Goal: Task Accomplishment & Management: Complete application form

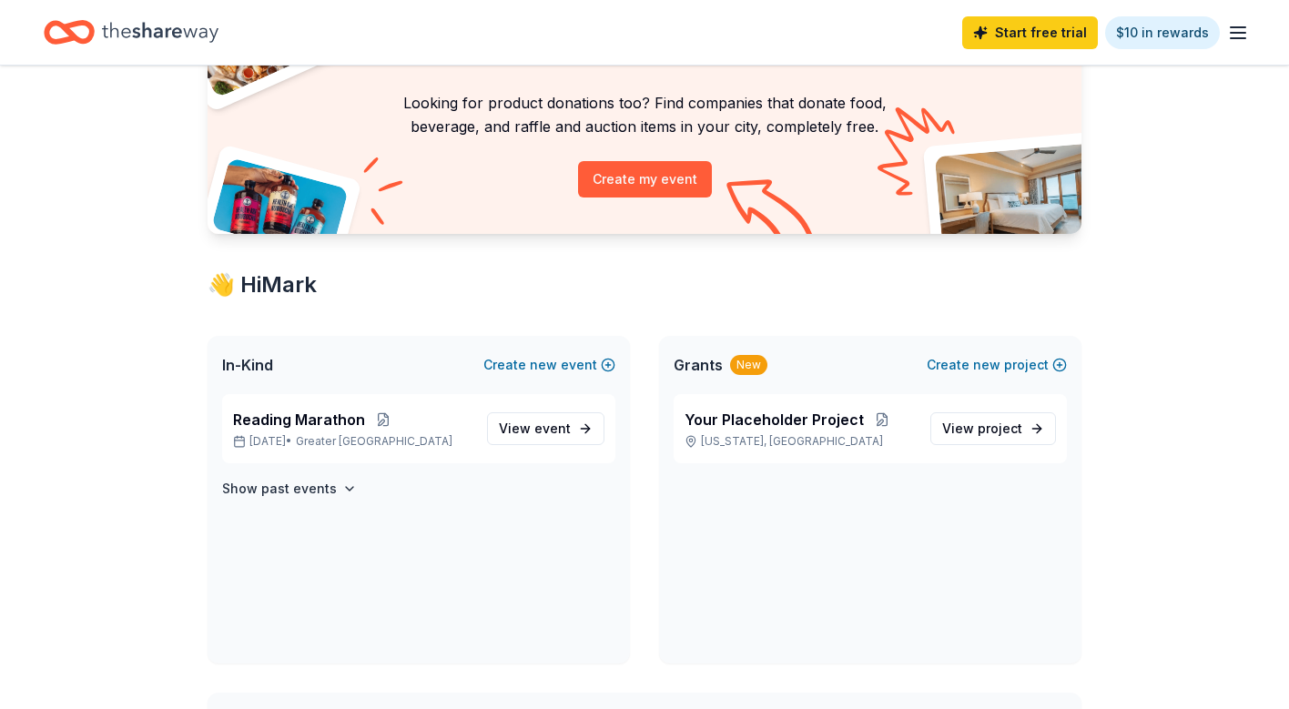
scroll to position [133, 0]
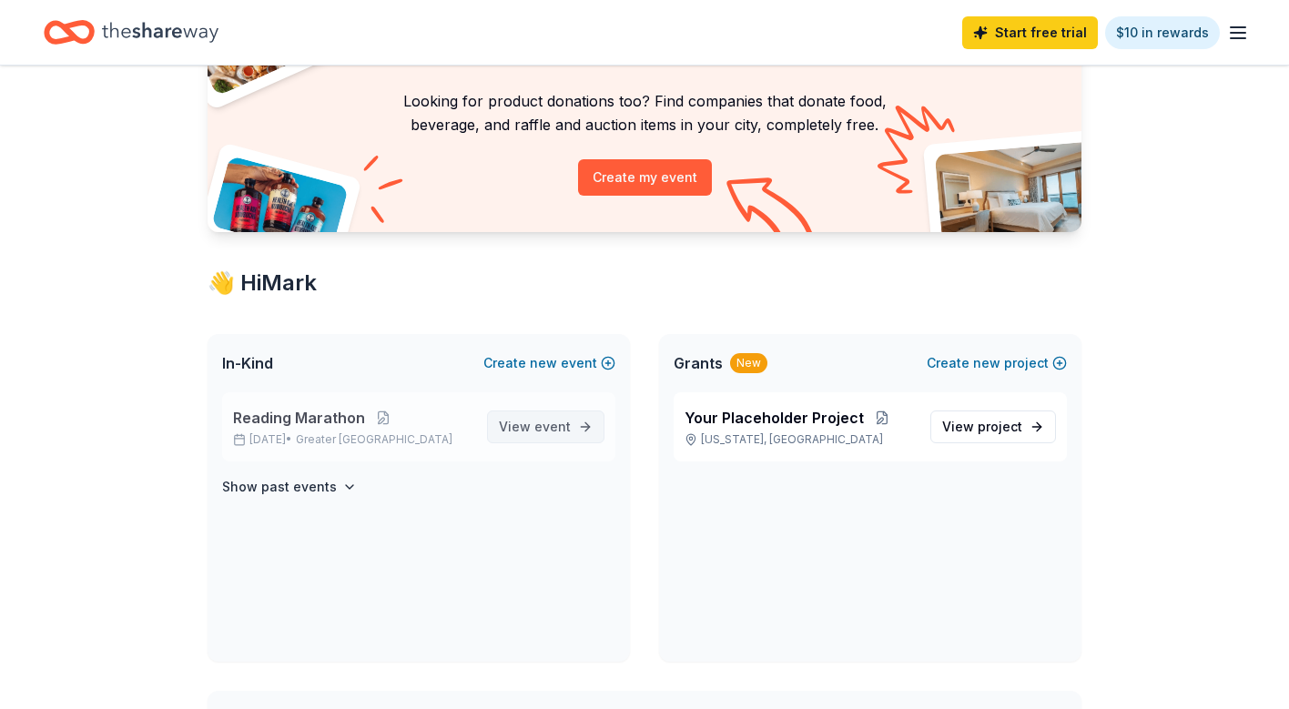
click at [507, 426] on span "View event" at bounding box center [535, 427] width 72 height 22
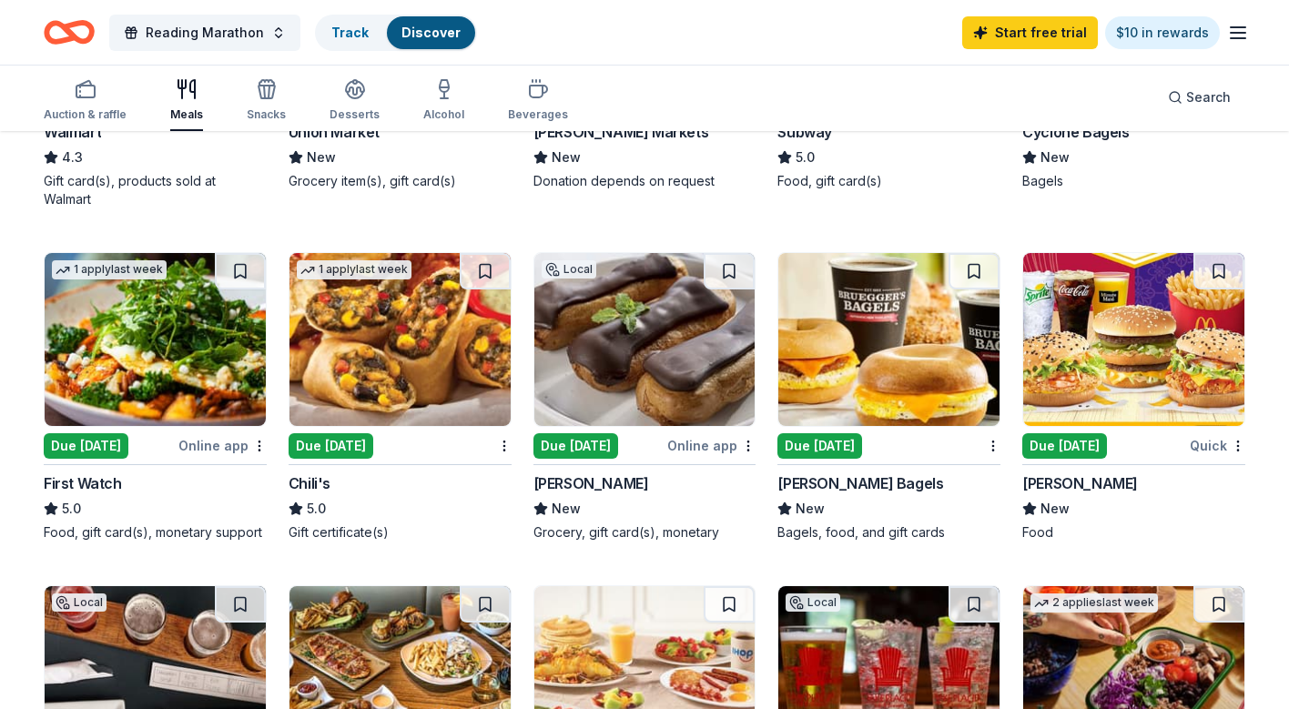
scroll to position [785, 0]
click at [1100, 372] on img at bounding box center [1133, 339] width 221 height 173
click at [1058, 490] on div "[PERSON_NAME]" at bounding box center [1080, 483] width 116 height 22
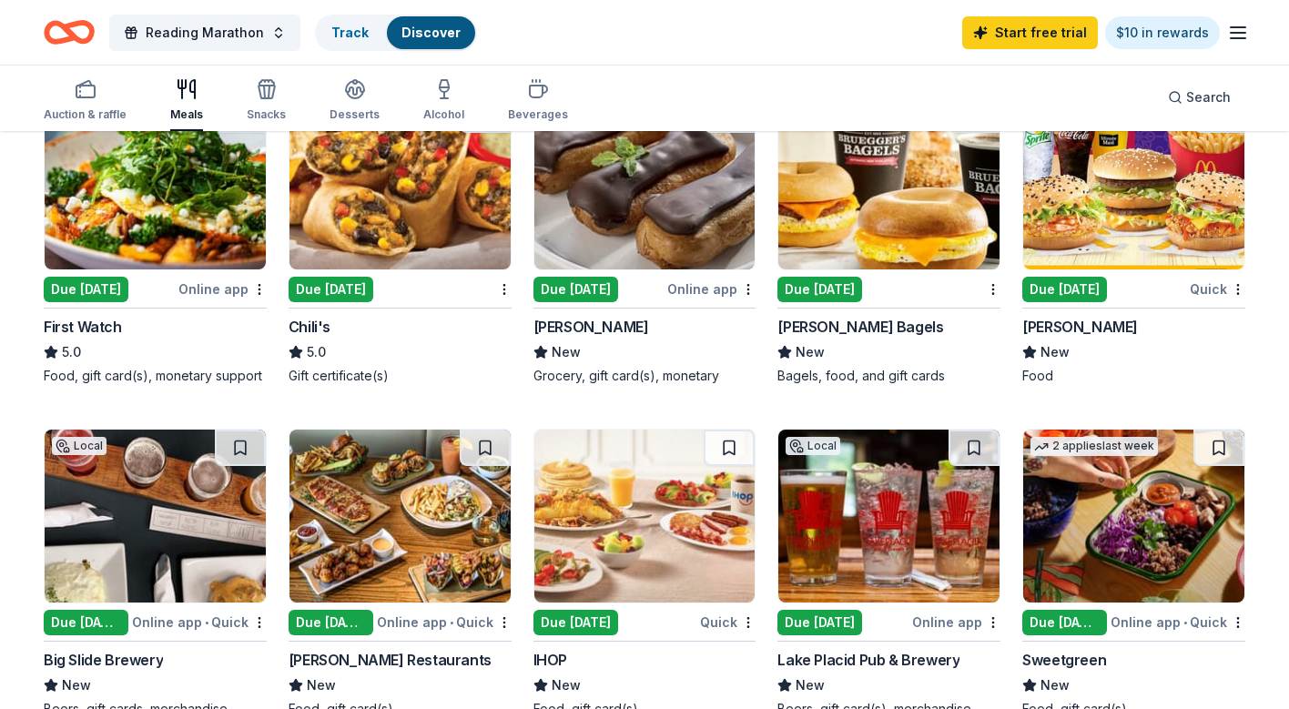
scroll to position [930, 0]
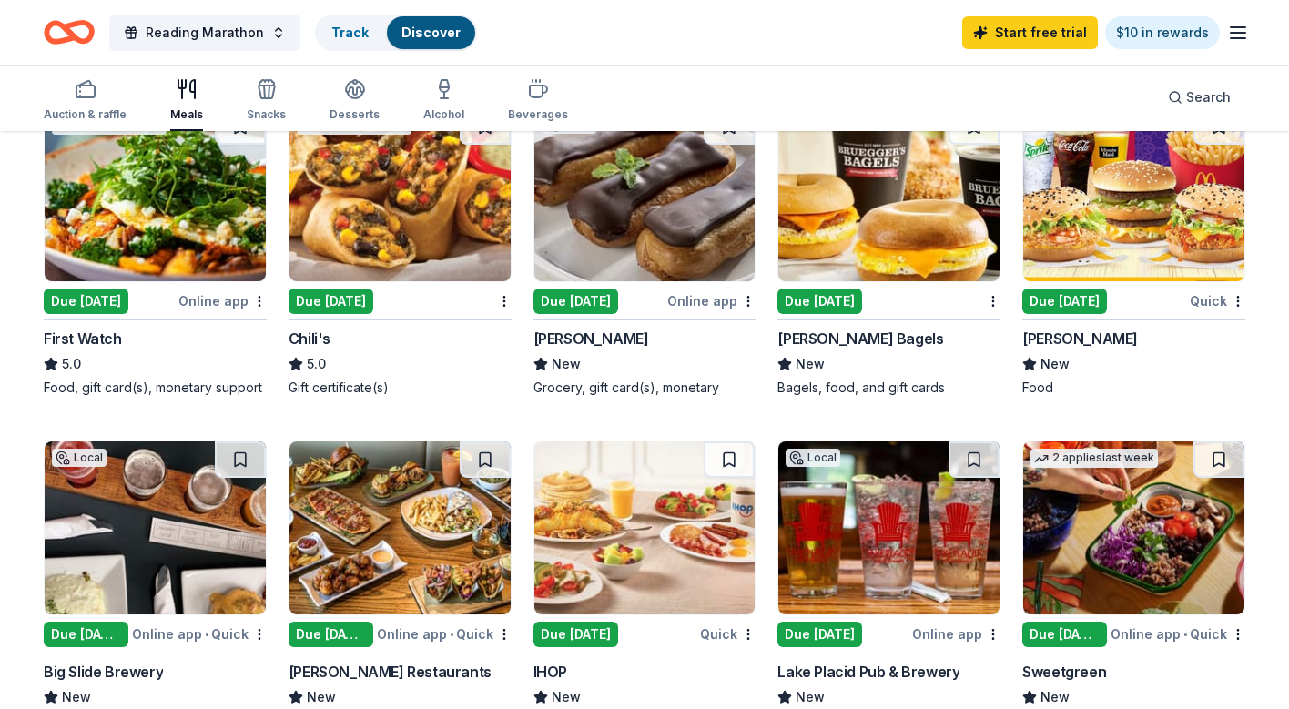
click at [427, 488] on img at bounding box center [399, 527] width 221 height 173
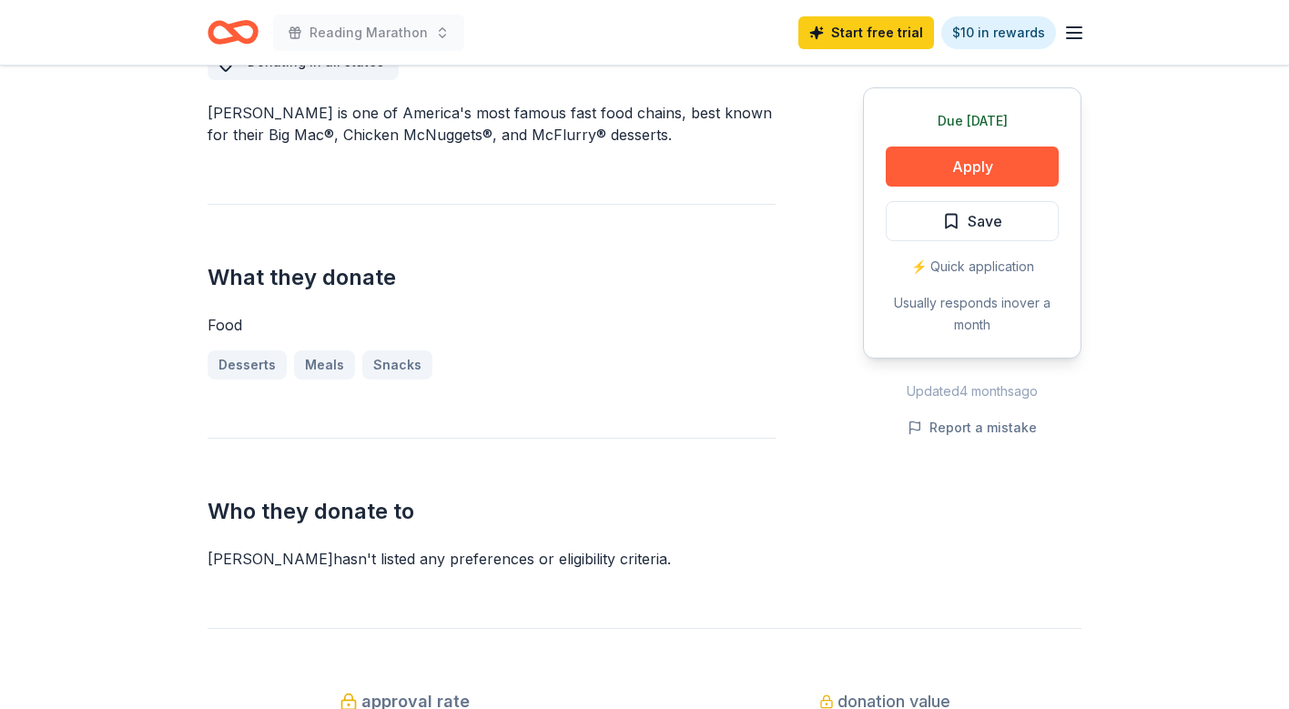
scroll to position [556, 0]
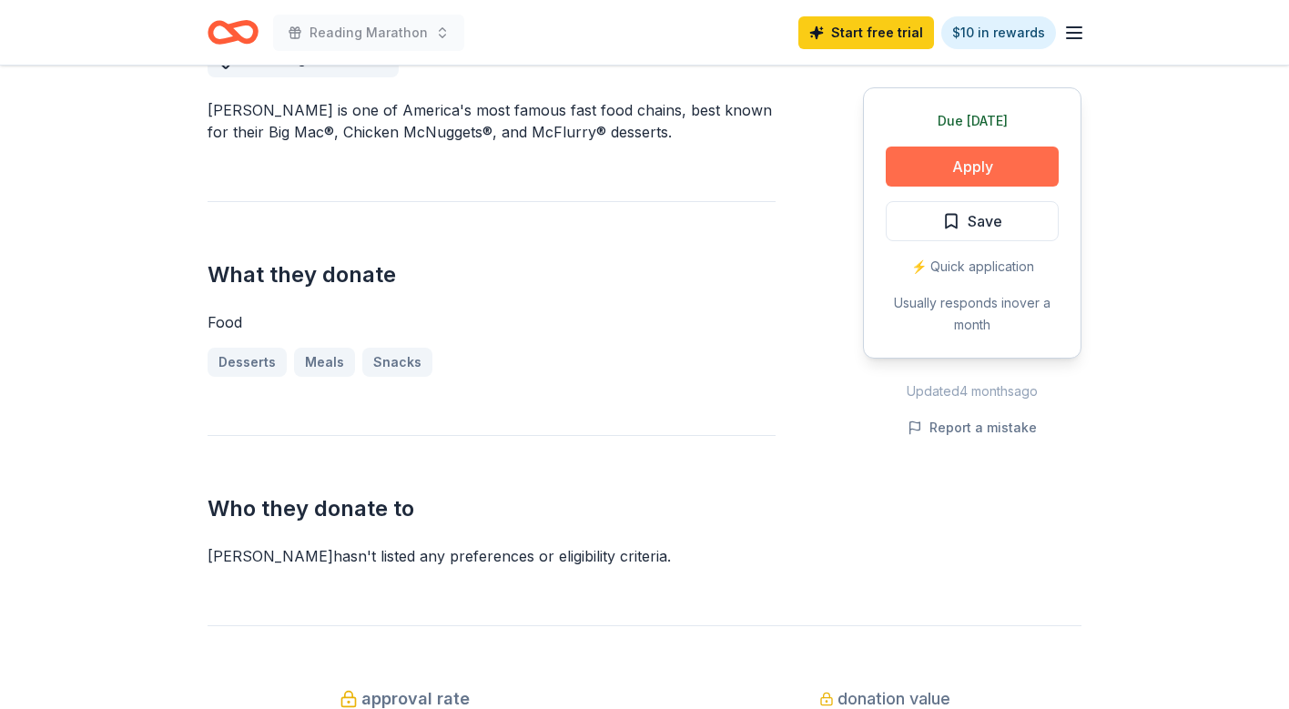
click at [904, 174] on button "Apply" at bounding box center [971, 167] width 173 height 40
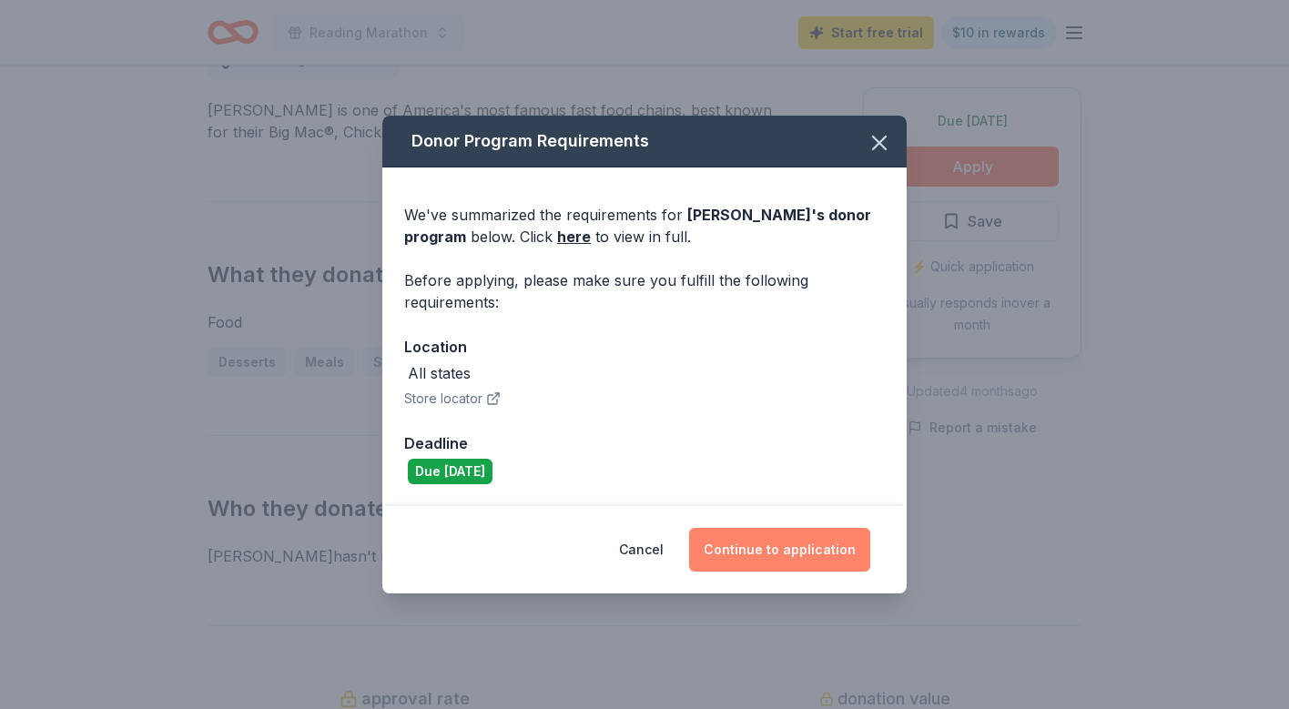
click at [761, 536] on button "Continue to application" at bounding box center [779, 550] width 181 height 44
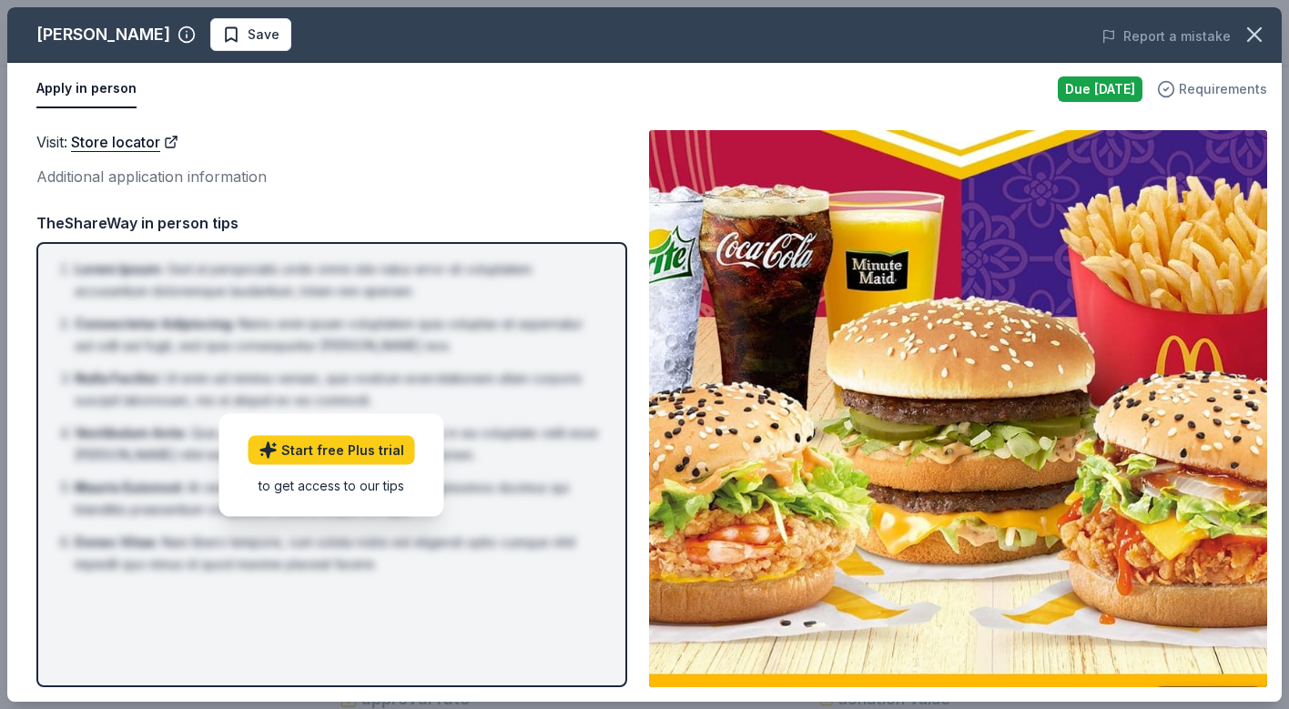
click at [1196, 91] on span "Requirements" at bounding box center [1222, 89] width 88 height 22
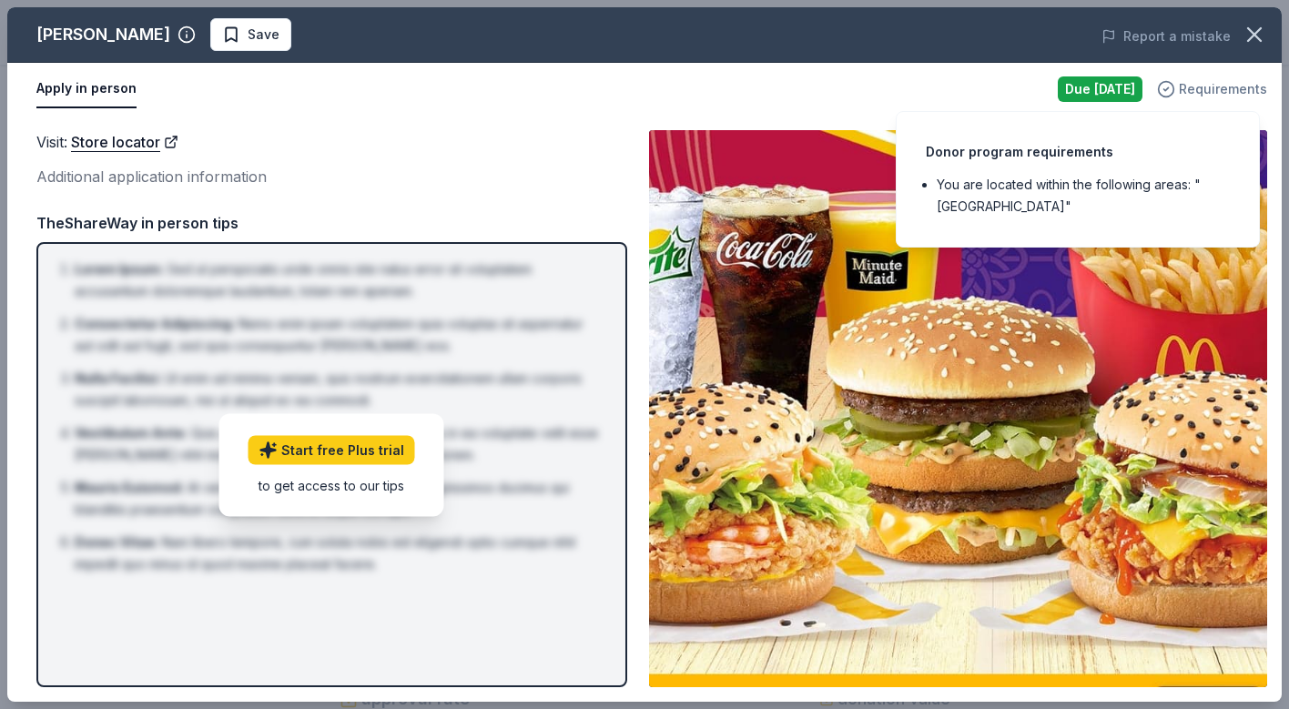
click at [1196, 92] on span "Requirements" at bounding box center [1222, 89] width 88 height 22
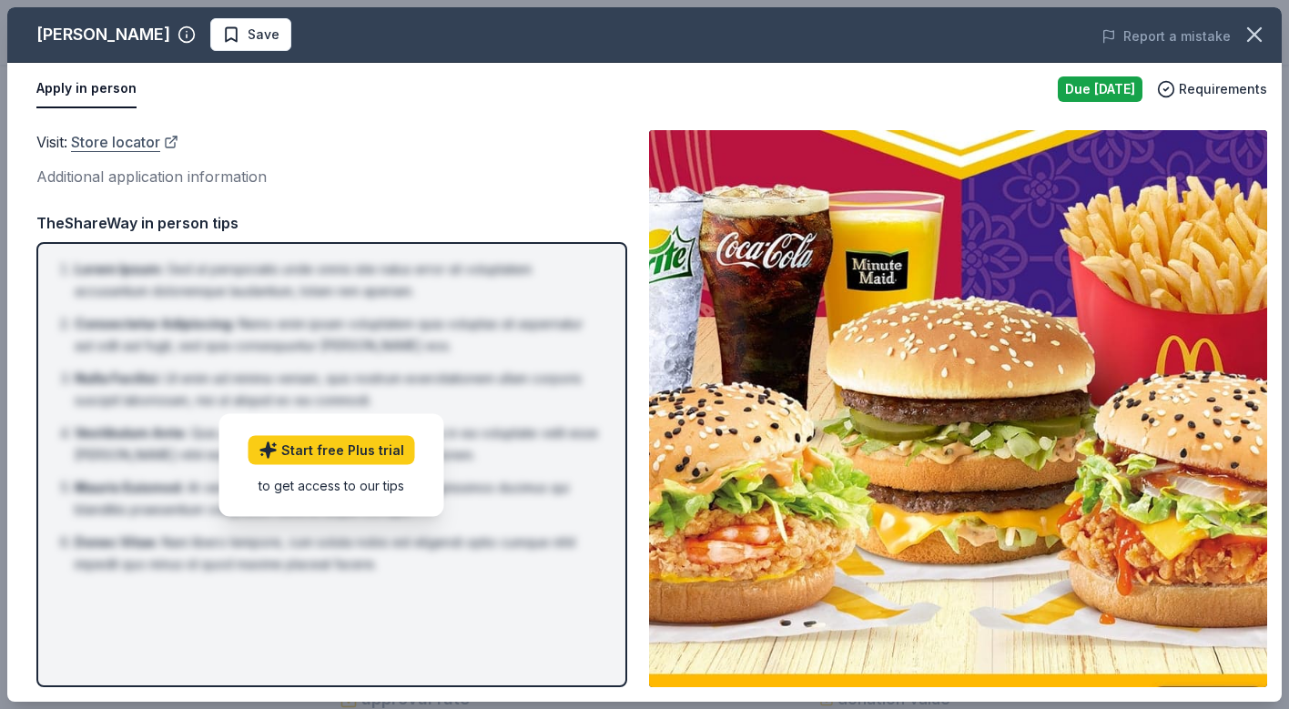
click at [111, 142] on link "Store locator" at bounding box center [124, 142] width 107 height 24
click at [90, 95] on button "Apply in person" at bounding box center [86, 89] width 100 height 38
click at [76, 85] on button "Apply in person" at bounding box center [86, 89] width 100 height 38
click at [91, 86] on button "Apply in person" at bounding box center [86, 89] width 100 height 38
click at [102, 143] on link "Store locator" at bounding box center [124, 142] width 107 height 24
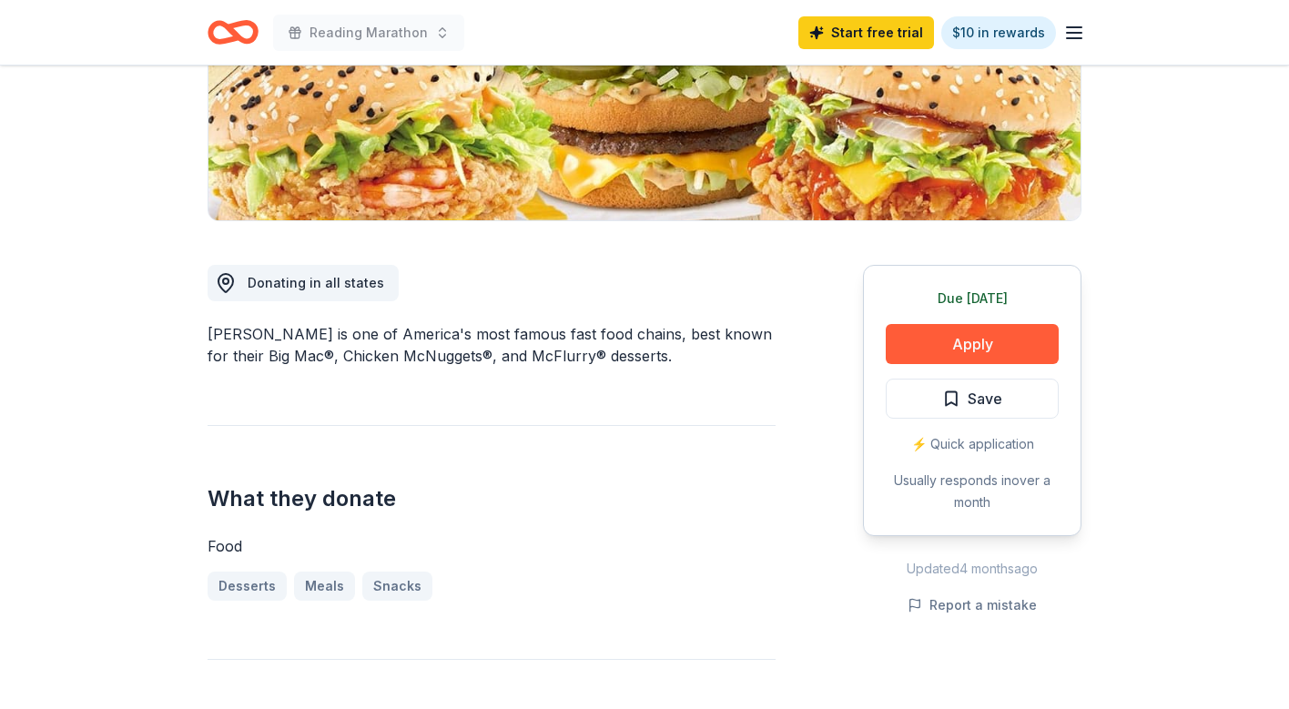
scroll to position [334, 0]
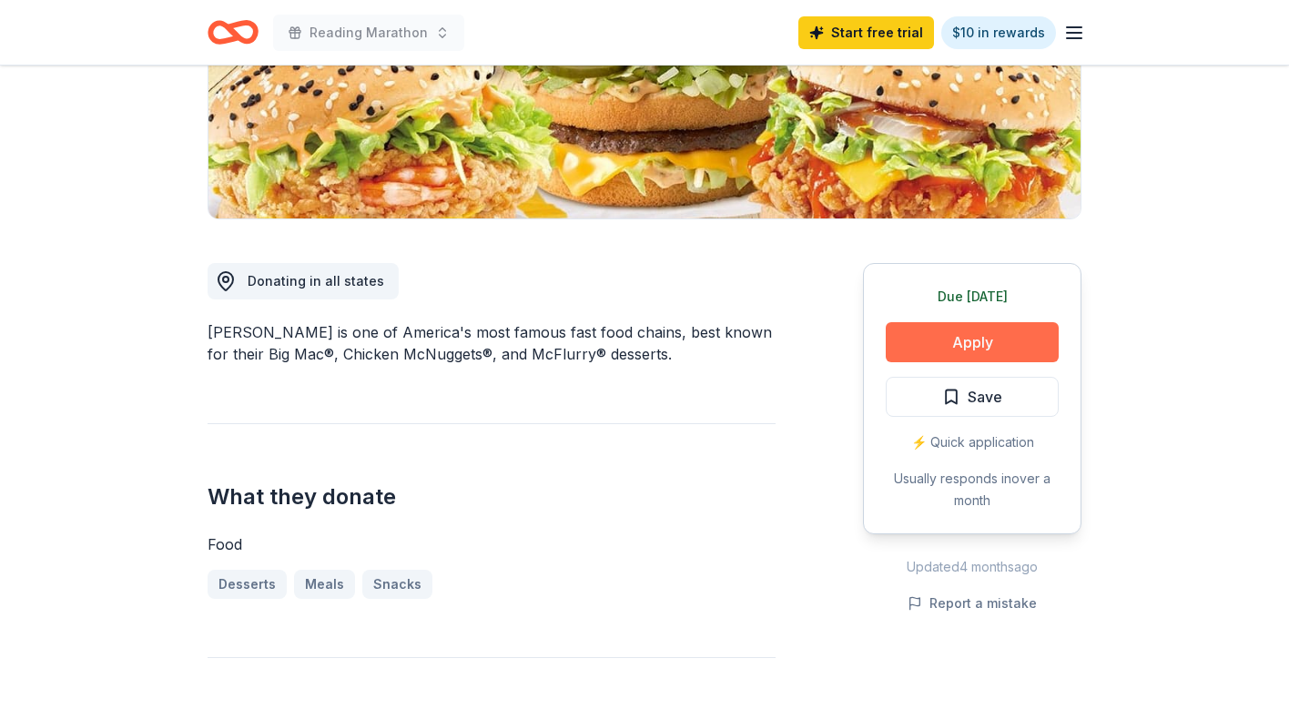
click at [929, 344] on button "Apply" at bounding box center [971, 342] width 173 height 40
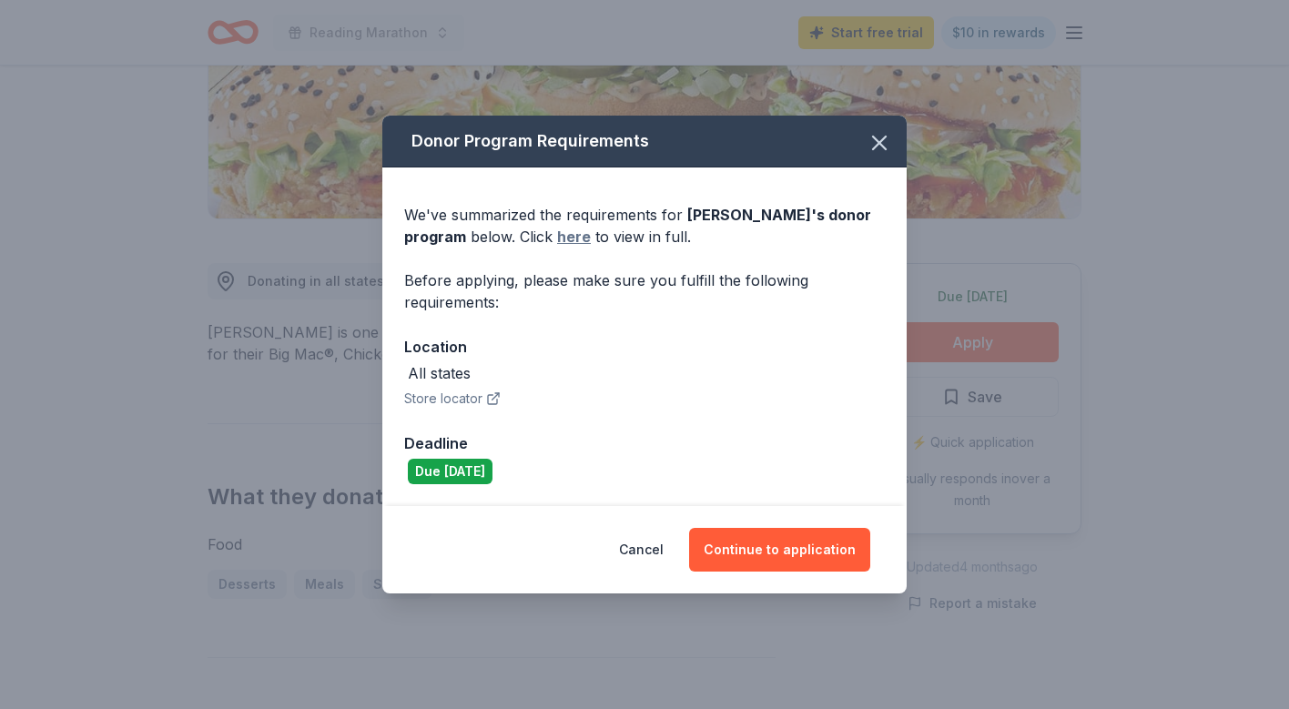
click at [572, 228] on link "here" at bounding box center [574, 237] width 34 height 22
click at [810, 550] on button "Continue to application" at bounding box center [779, 550] width 181 height 44
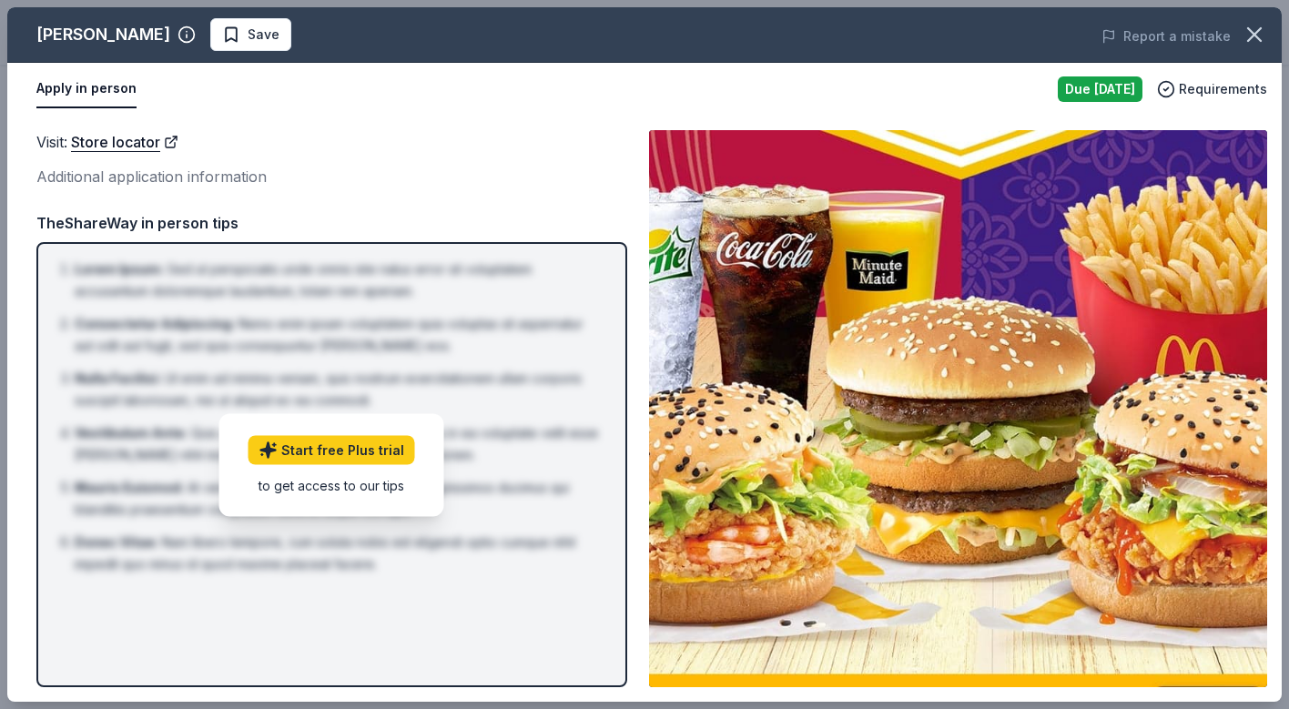
click at [181, 222] on div "TheShareWay in person tips" at bounding box center [331, 223] width 591 height 24
click at [1255, 40] on icon "button" at bounding box center [1253, 34] width 25 height 25
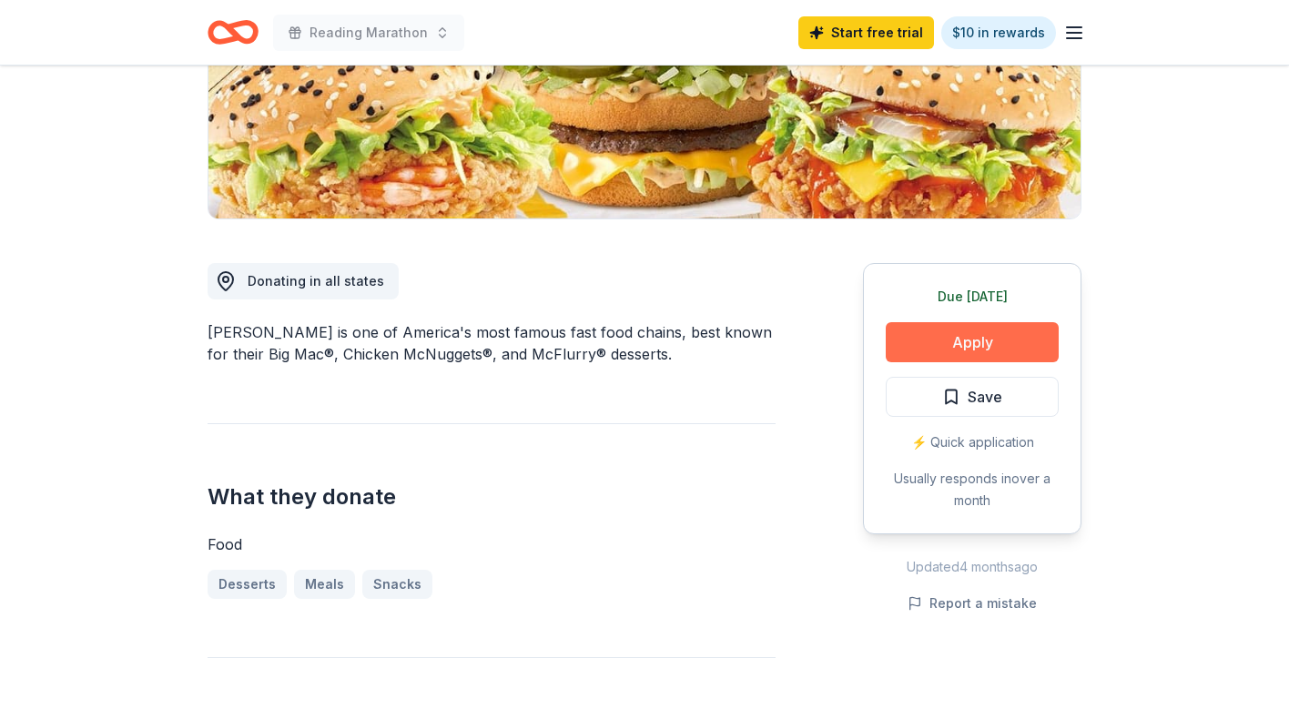
click at [1021, 350] on button "Apply" at bounding box center [971, 342] width 173 height 40
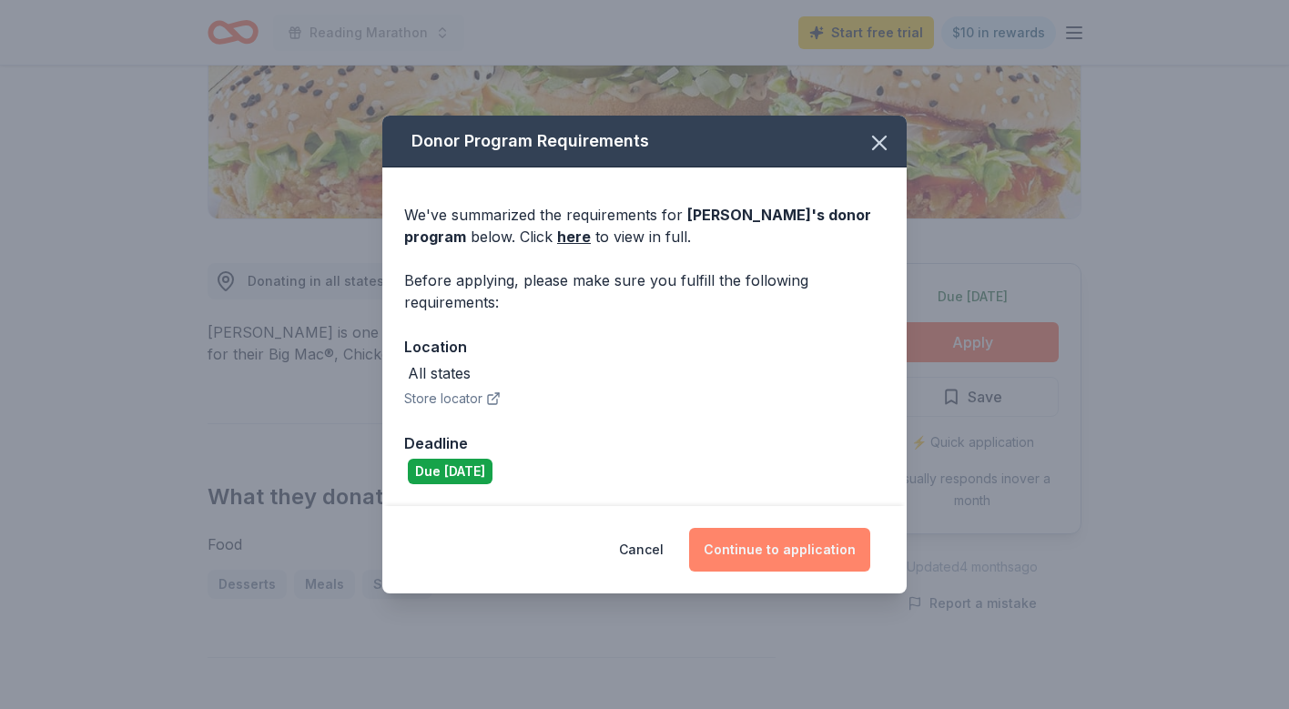
click at [788, 549] on button "Continue to application" at bounding box center [779, 550] width 181 height 44
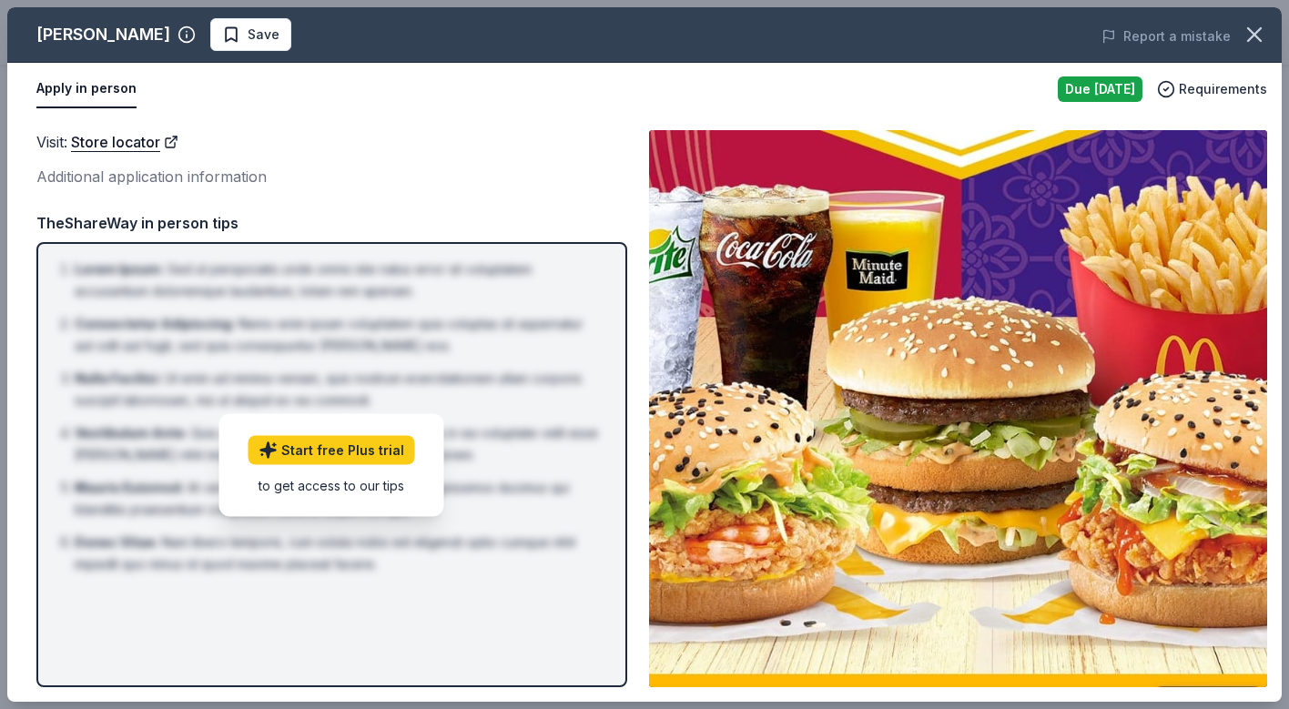
click at [788, 549] on img at bounding box center [958, 408] width 618 height 557
click at [726, 389] on img at bounding box center [958, 408] width 618 height 557
click at [168, 222] on div "TheShareWay in person tips" at bounding box center [331, 223] width 591 height 24
click at [1174, 95] on circle "button" at bounding box center [1165, 89] width 15 height 15
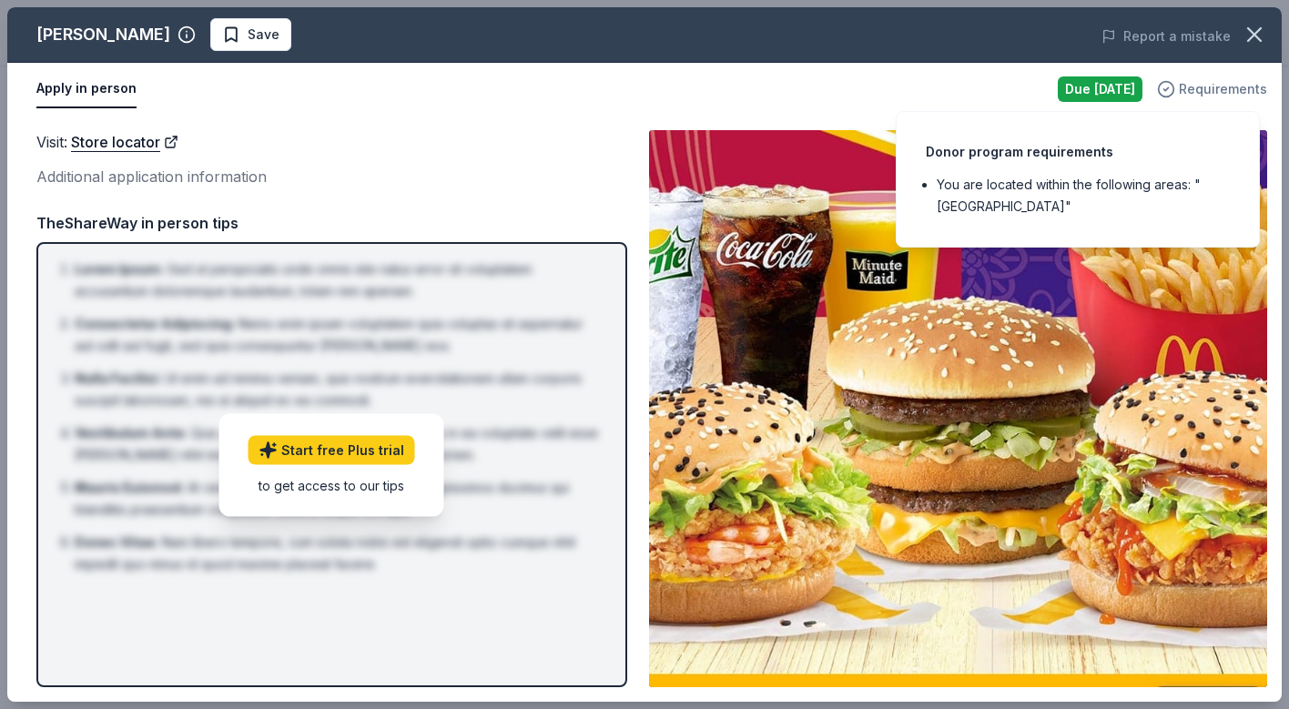
click at [1225, 83] on span "Requirements" at bounding box center [1222, 89] width 88 height 22
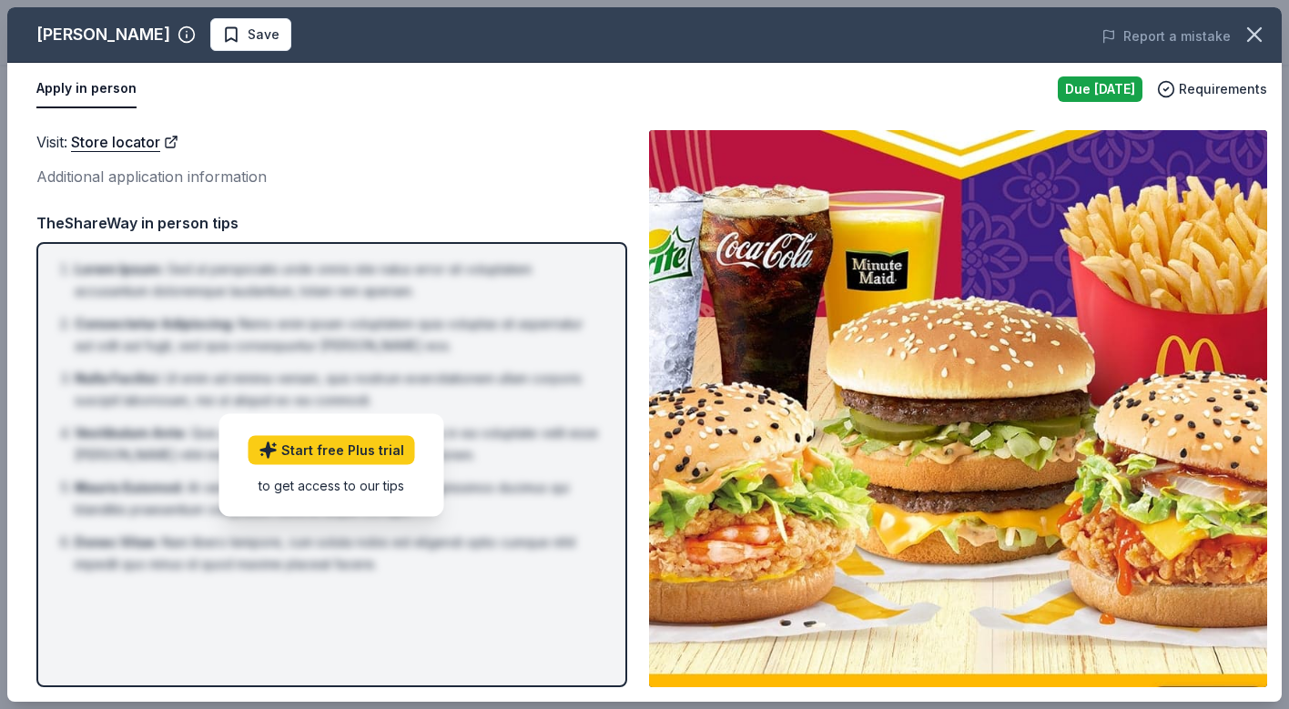
click at [1168, 450] on img at bounding box center [958, 408] width 618 height 557
click at [1248, 33] on icon "button" at bounding box center [1253, 34] width 25 height 25
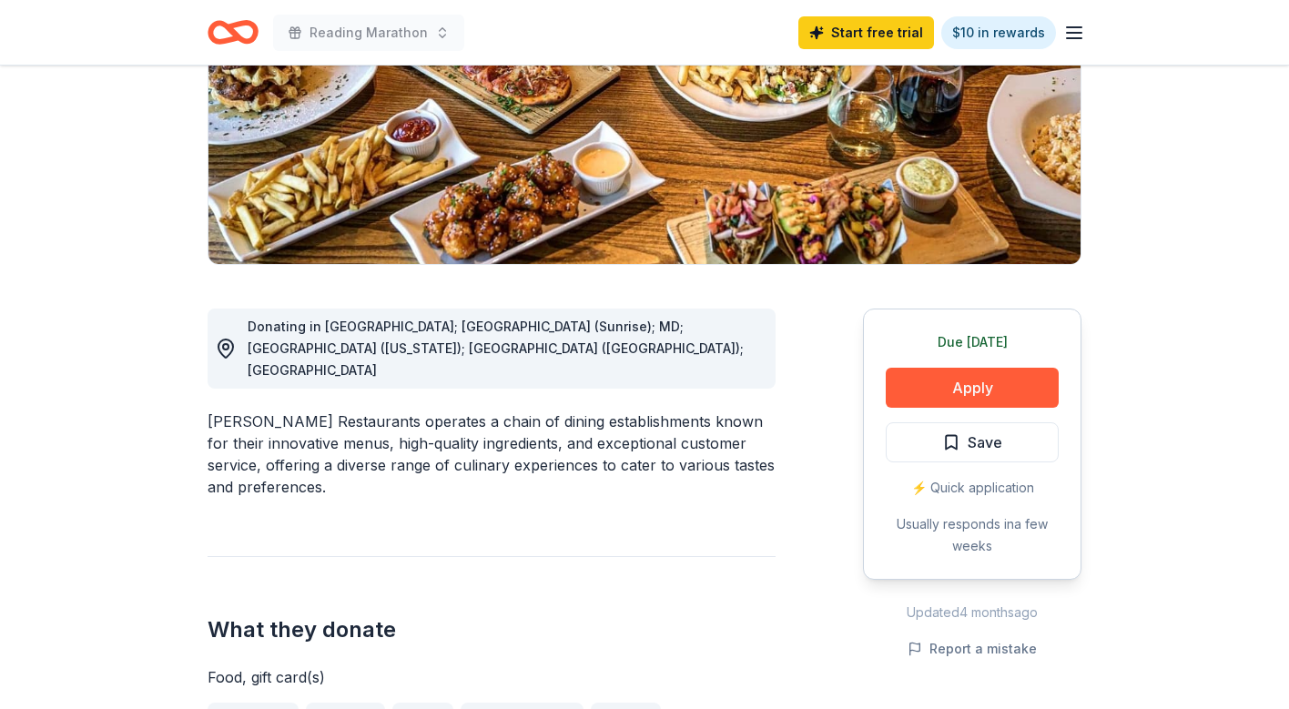
scroll to position [288, 0]
click at [939, 399] on button "Apply" at bounding box center [971, 388] width 173 height 40
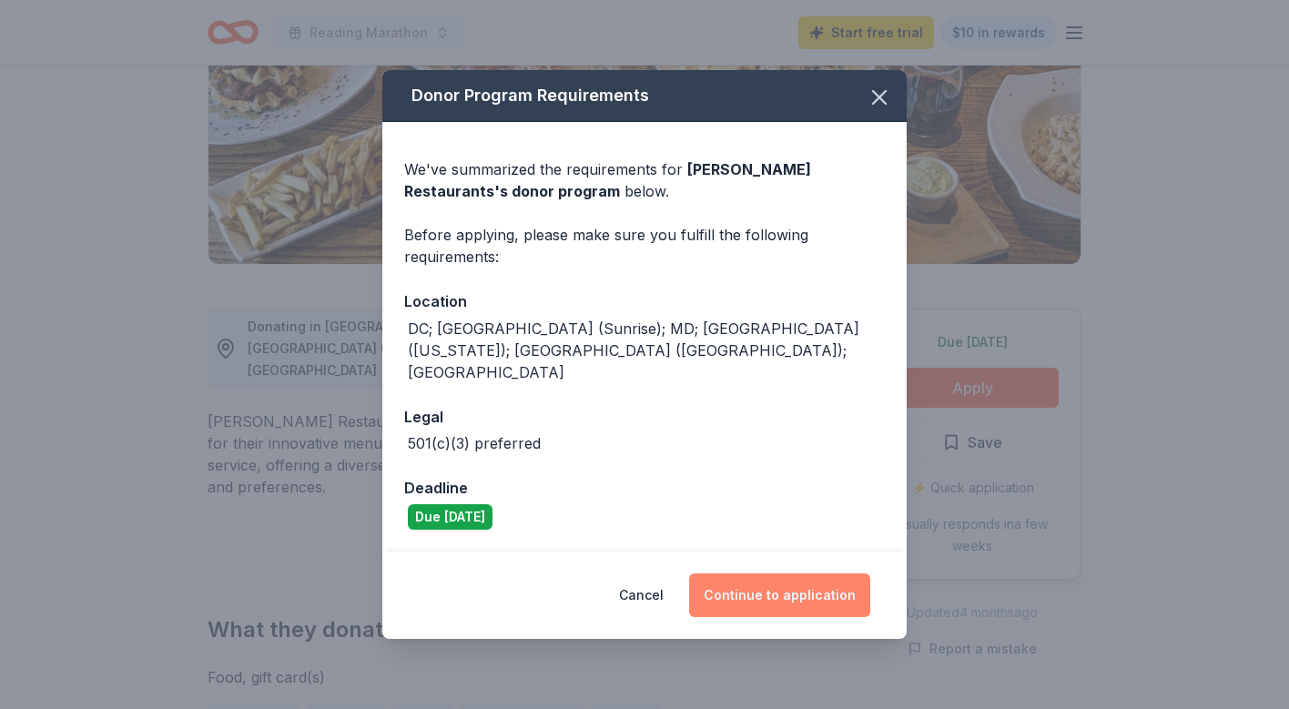
click at [804, 581] on button "Continue to application" at bounding box center [779, 595] width 181 height 44
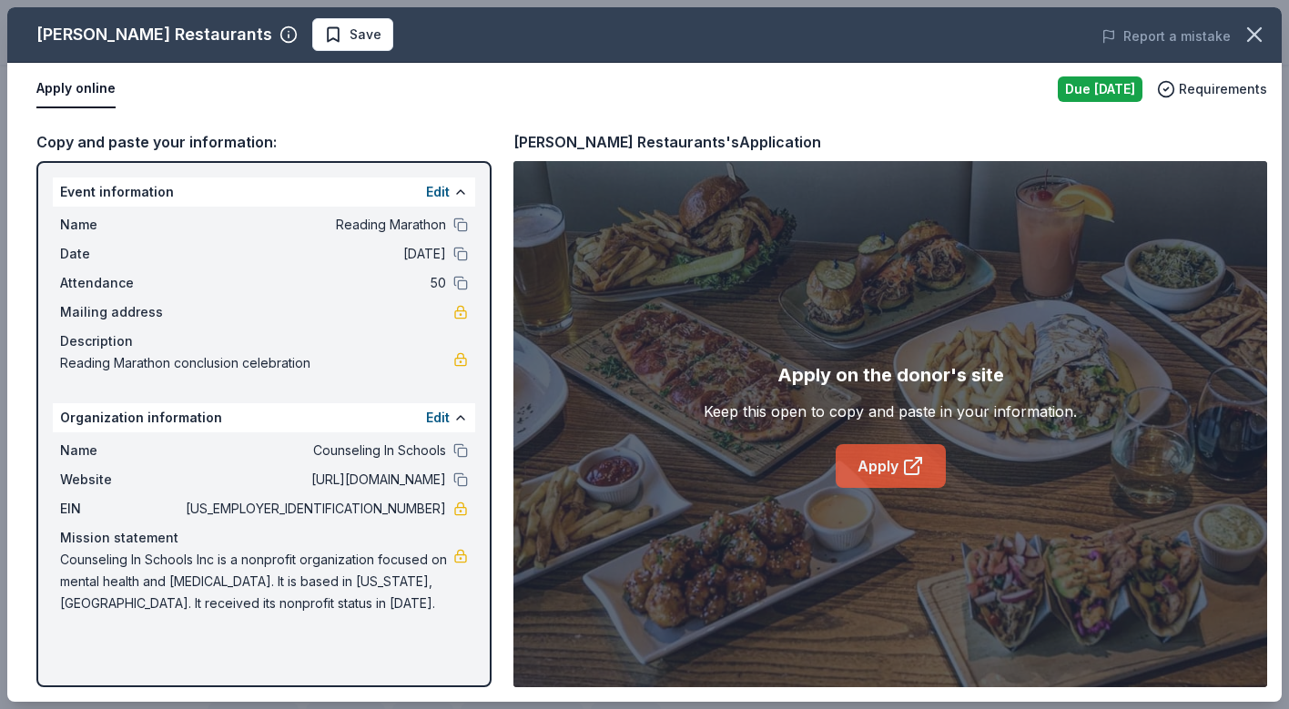
click at [855, 480] on link "Apply" at bounding box center [890, 466] width 110 height 44
